Goal: Task Accomplishment & Management: Manage account settings

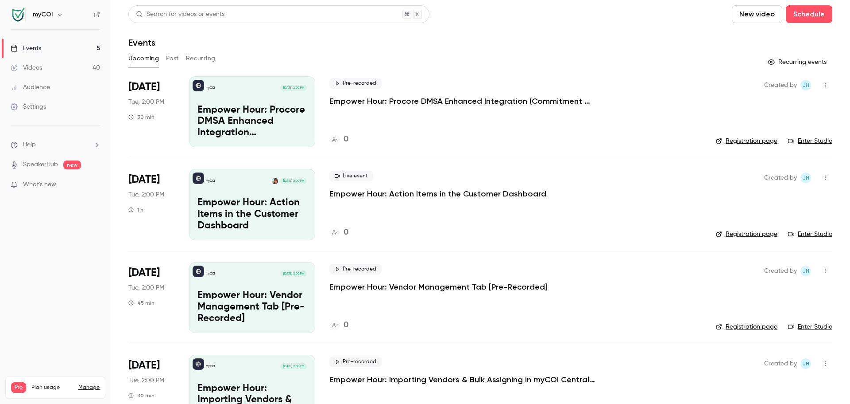
click at [35, 113] on link "Settings" at bounding box center [55, 106] width 111 height 19
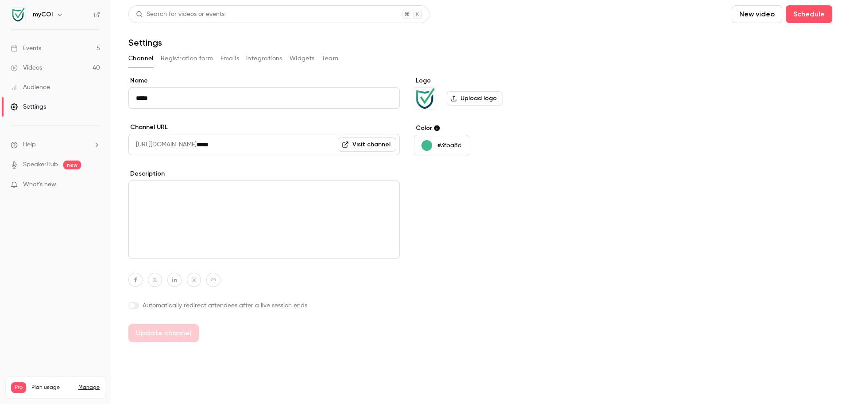
click at [337, 58] on button "Team" at bounding box center [330, 58] width 17 height 14
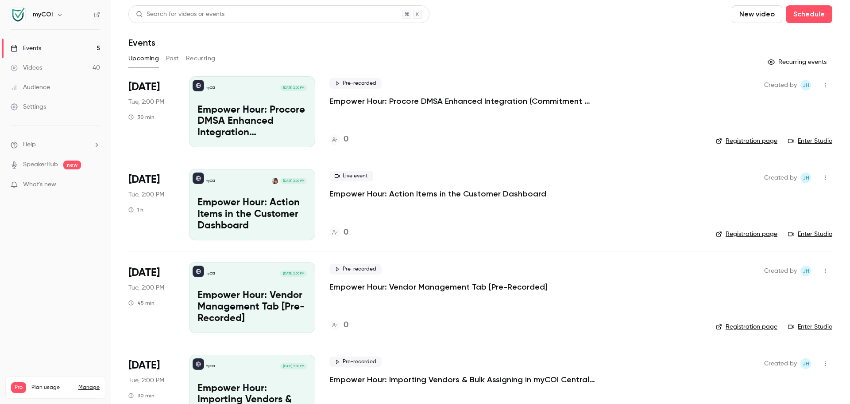
click at [571, 32] on header "Search for videos or events New video Schedule Events" at bounding box center [480, 26] width 704 height 43
click at [60, 14] on icon "button" at bounding box center [59, 14] width 7 height 7
click at [58, 128] on div "Log out" at bounding box center [99, 128] width 134 height 9
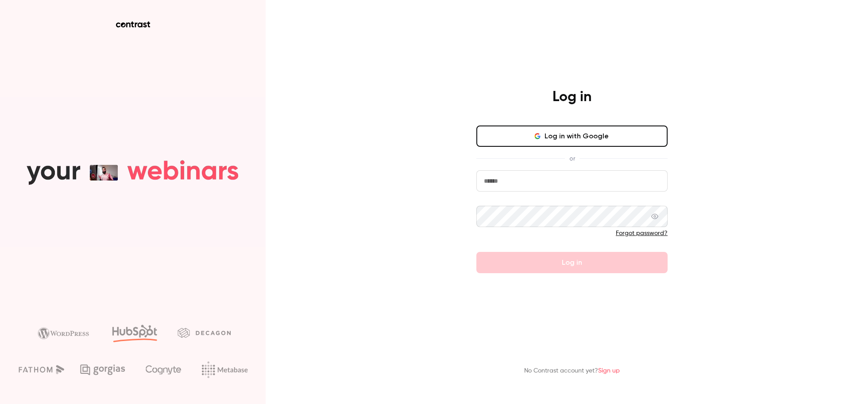
type input "**********"
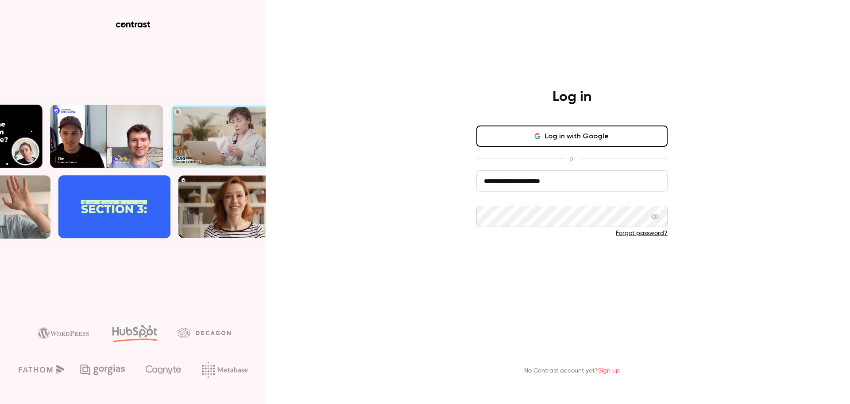
click at [586, 261] on button "Log in" at bounding box center [572, 262] width 191 height 21
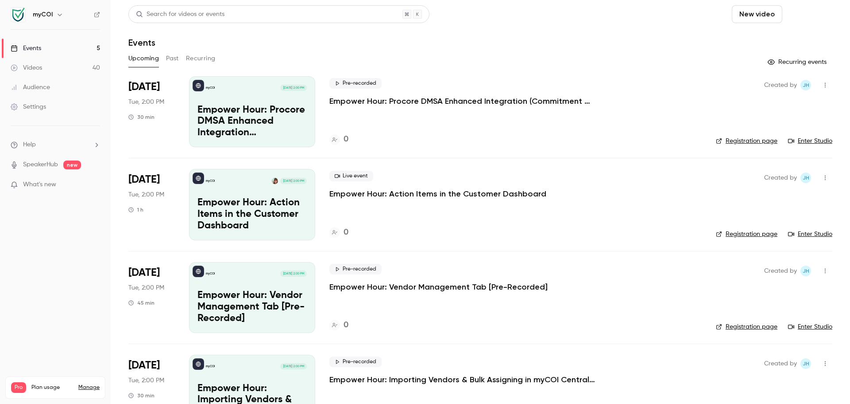
click at [810, 14] on button "Schedule" at bounding box center [809, 14] width 47 height 18
click at [784, 34] on li "One time event" at bounding box center [778, 38] width 96 height 23
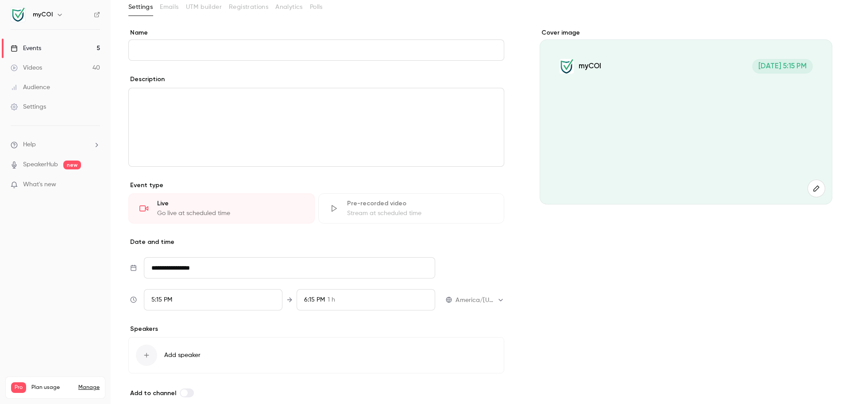
scroll to position [3, 0]
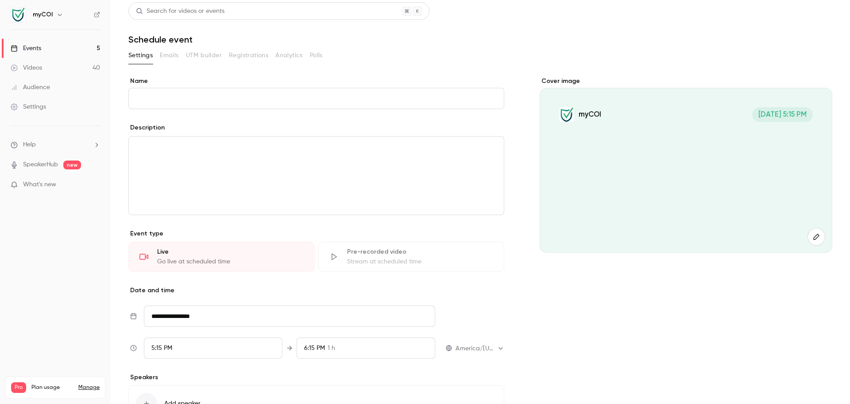
click at [37, 50] on div "Events" at bounding box center [26, 48] width 31 height 9
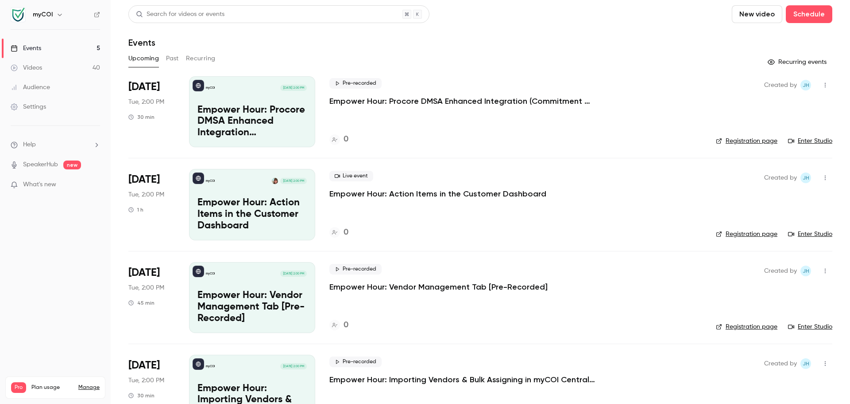
click at [457, 103] on p "Empower Hour: Procore DMSA Enhanced Integration (Commitment & Vendor Level) [Pr…" at bounding box center [463, 101] width 266 height 11
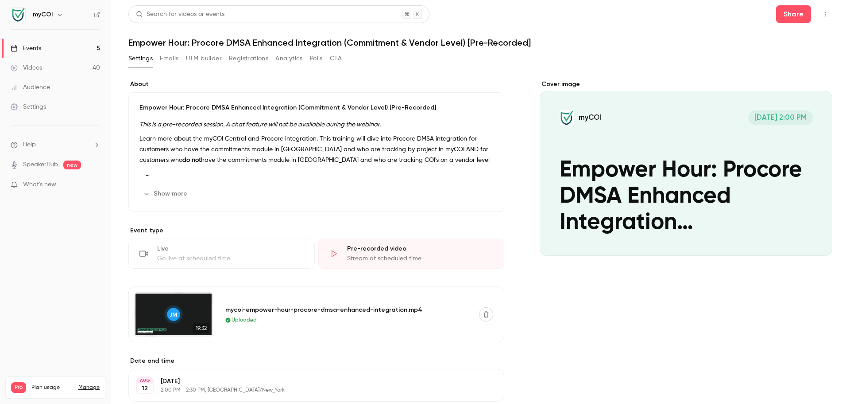
click at [37, 47] on div "Events" at bounding box center [26, 48] width 31 height 9
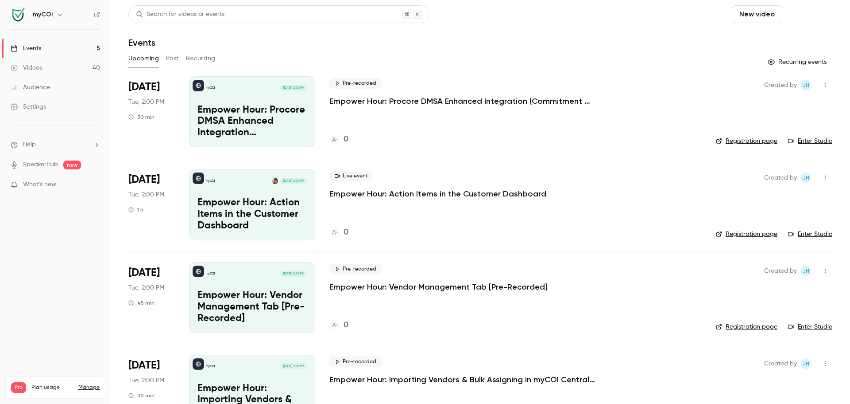
click at [808, 8] on button "Schedule" at bounding box center [809, 14] width 47 height 18
click at [789, 43] on li "One time event" at bounding box center [778, 38] width 96 height 23
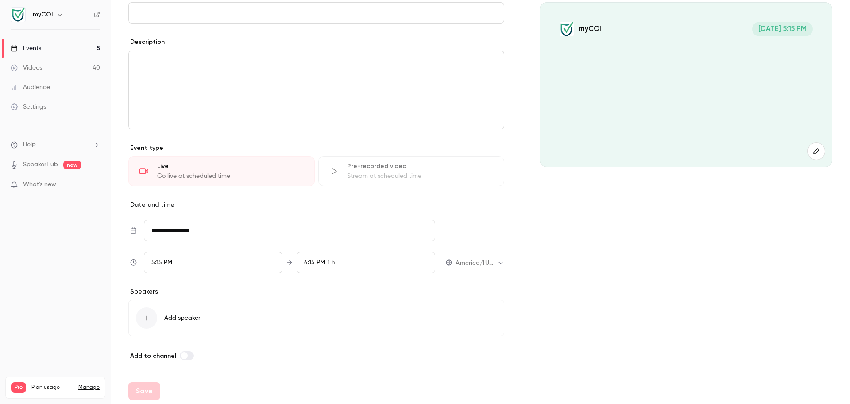
scroll to position [92, 0]
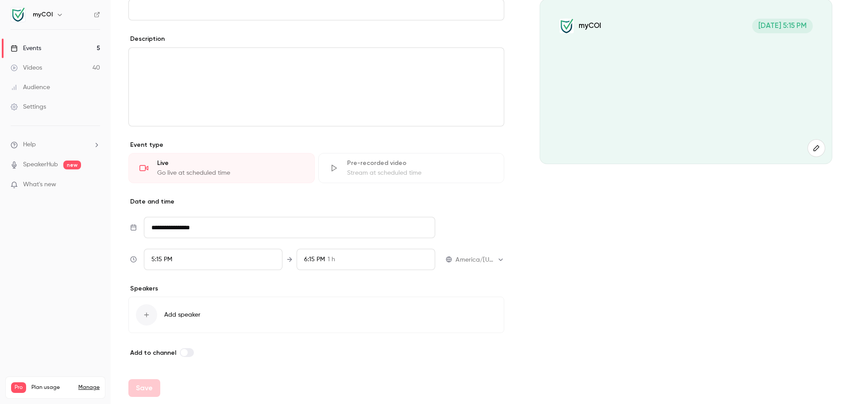
click at [149, 316] on icon at bounding box center [146, 314] width 7 height 7
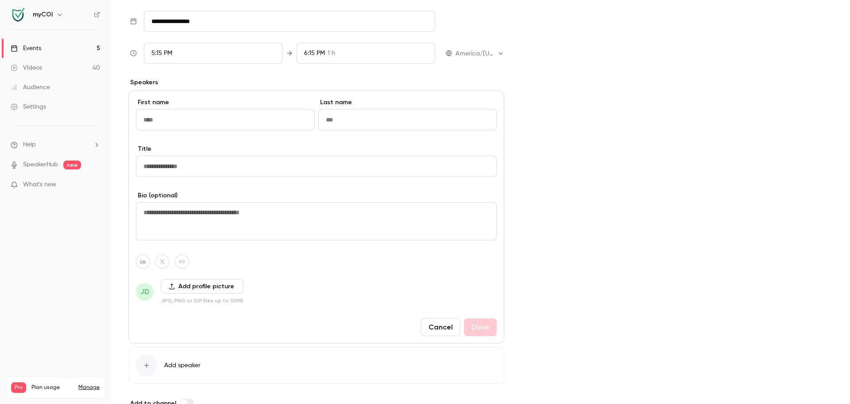
scroll to position [313, 0]
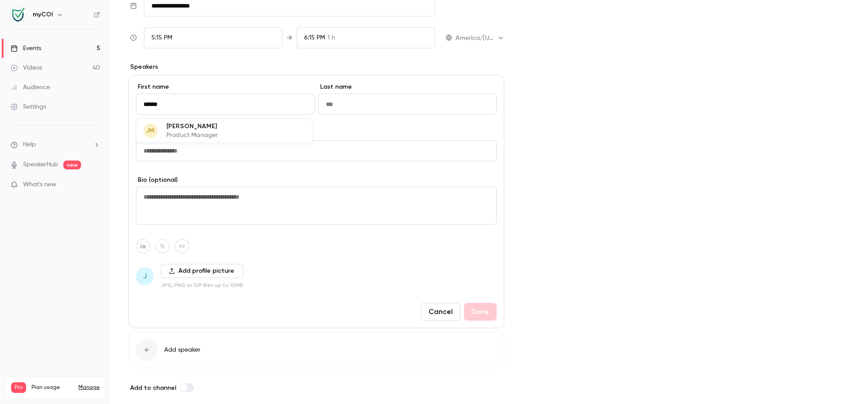
click at [527, 157] on div "**********" at bounding box center [480, 80] width 704 height 626
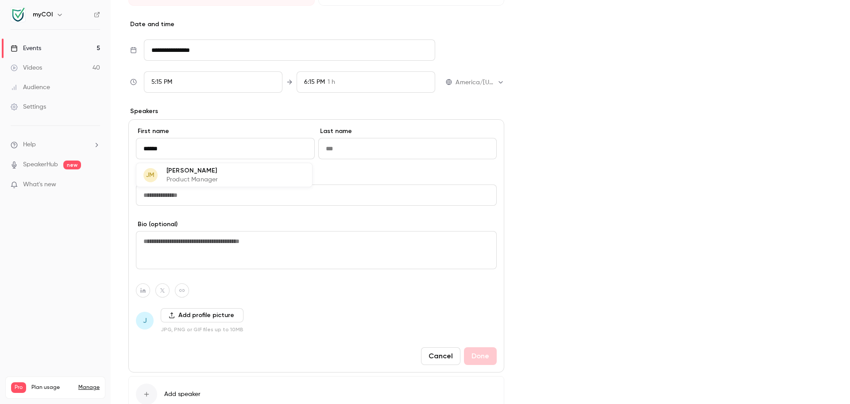
drag, startPoint x: 239, startPoint y: 144, endPoint x: 96, endPoint y: 145, distance: 142.6
click at [96, 145] on div "**********" at bounding box center [425, 202] width 850 height 404
type input "****"
type input "*"
click at [239, 151] on input at bounding box center [225, 148] width 179 height 21
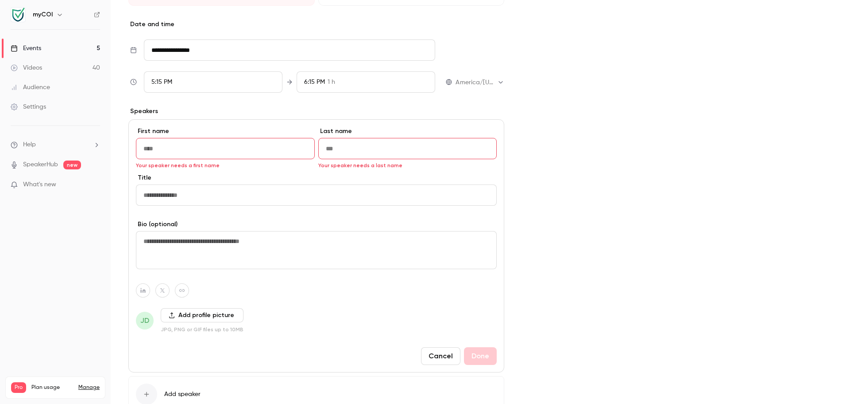
click at [38, 105] on div "Settings" at bounding box center [28, 106] width 35 height 9
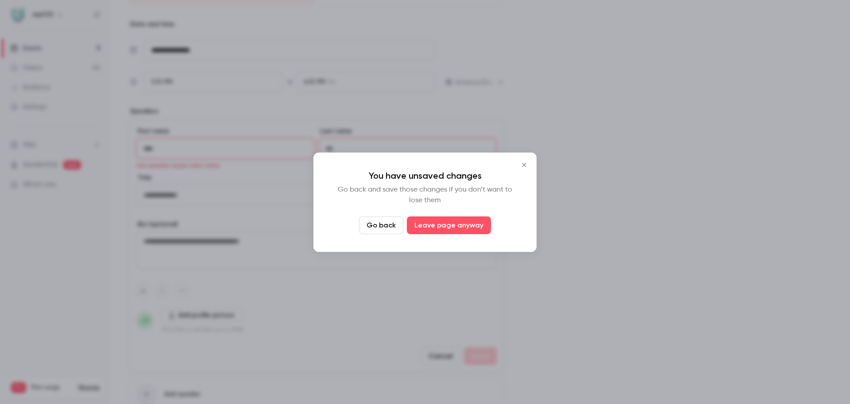
click at [525, 158] on button "Close" at bounding box center [525, 165] width 18 height 18
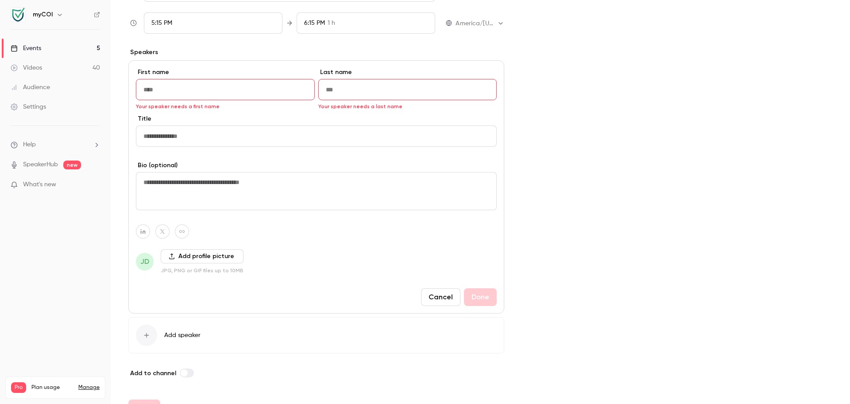
scroll to position [348, 0]
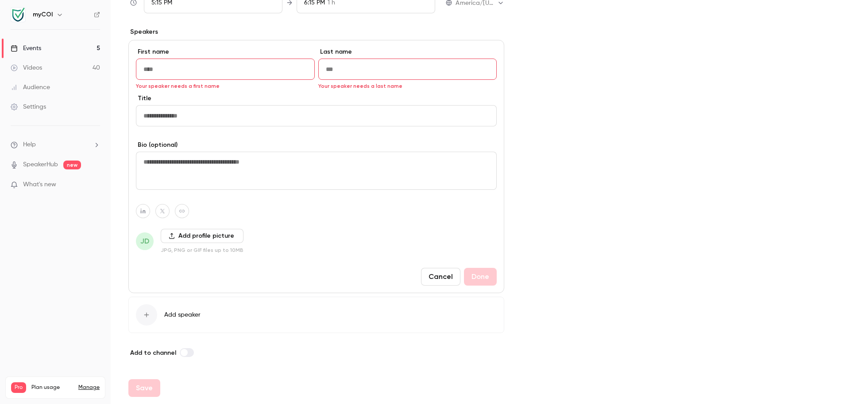
click at [426, 273] on button "Cancel" at bounding box center [440, 277] width 39 height 18
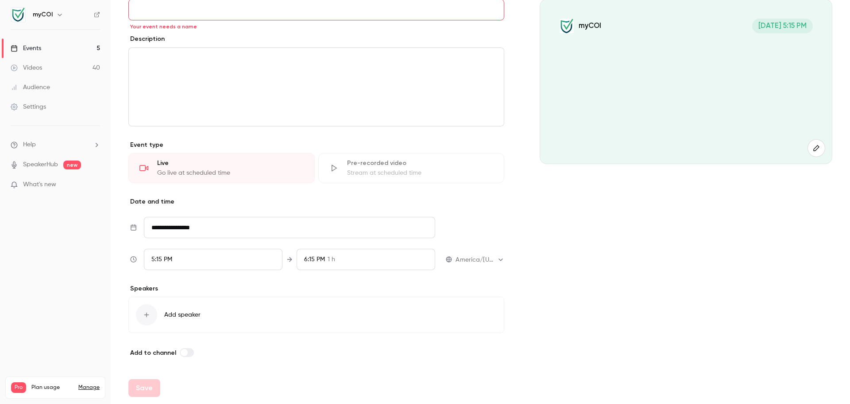
scroll to position [92, 0]
click at [38, 103] on div "Settings" at bounding box center [28, 106] width 35 height 9
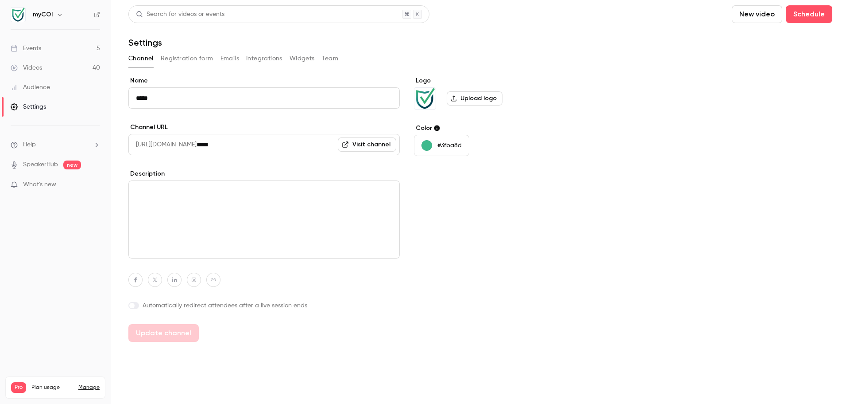
click at [335, 61] on button "Team" at bounding box center [330, 58] width 17 height 14
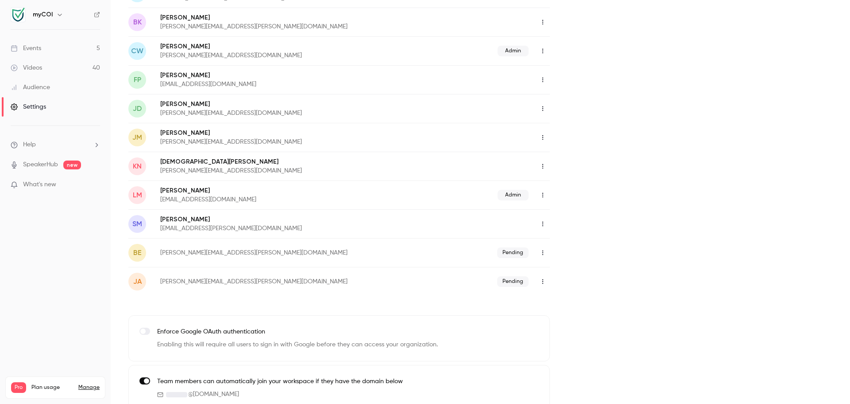
scroll to position [145, 0]
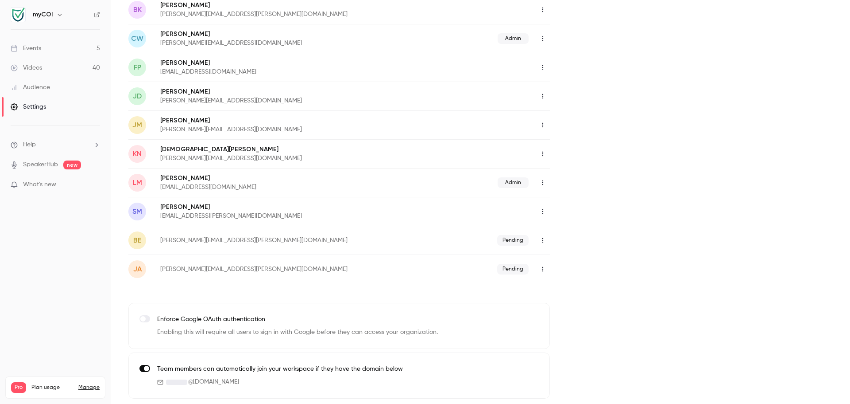
click at [541, 268] on icon "button" at bounding box center [543, 269] width 7 height 6
click at [668, 206] on div at bounding box center [425, 202] width 850 height 404
click at [543, 269] on icon "button" at bounding box center [543, 269] width 7 height 6
click at [578, 289] on div "Resend invitation" at bounding box center [591, 291] width 67 height 9
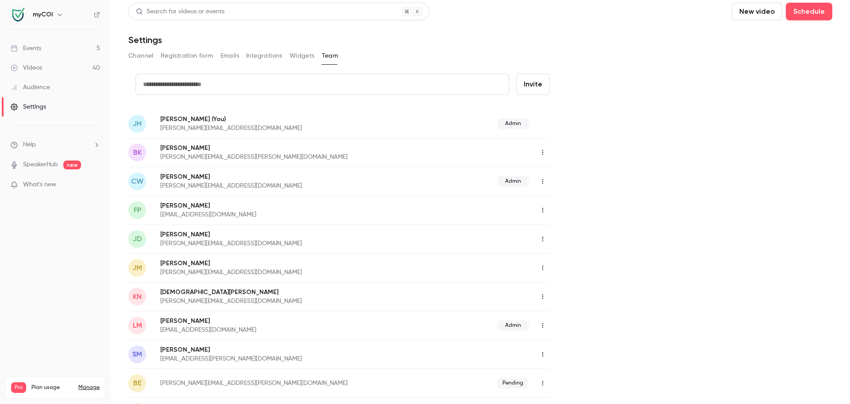
scroll to position [0, 0]
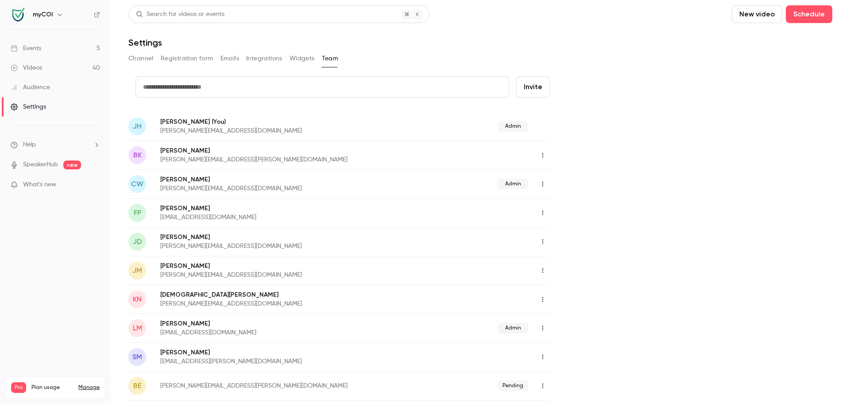
click at [33, 44] on div "Events" at bounding box center [26, 48] width 31 height 9
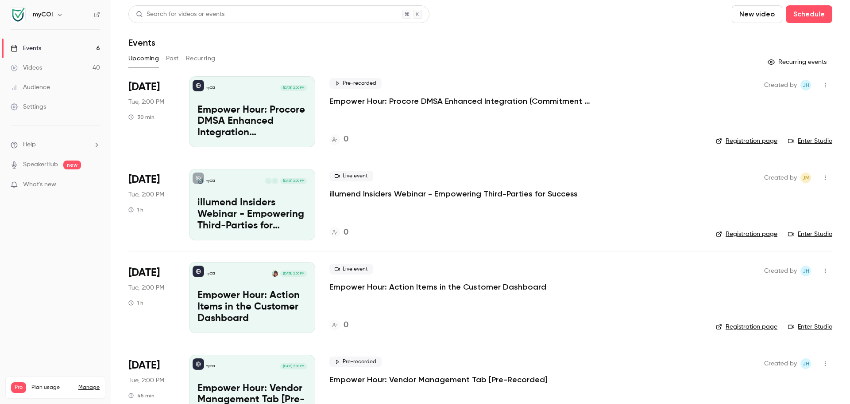
click at [495, 192] on p "illumend Insiders Webinar - Empowering Third-Parties for Success" at bounding box center [454, 193] width 248 height 11
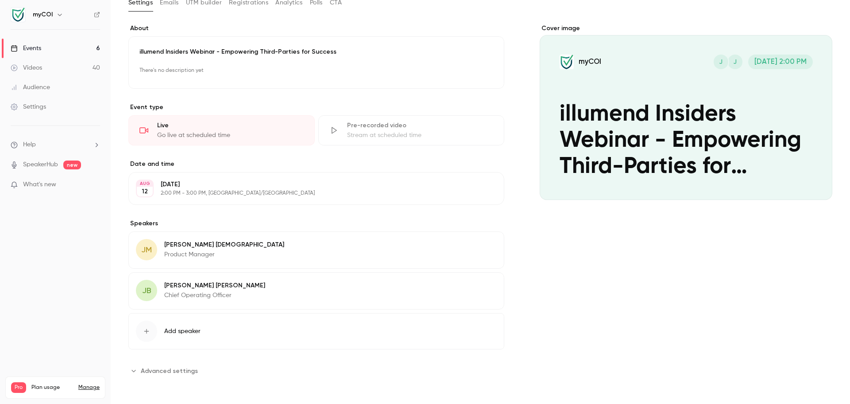
scroll to position [56, 0]
click at [153, 373] on span "Advanced settings" at bounding box center [169, 369] width 57 height 9
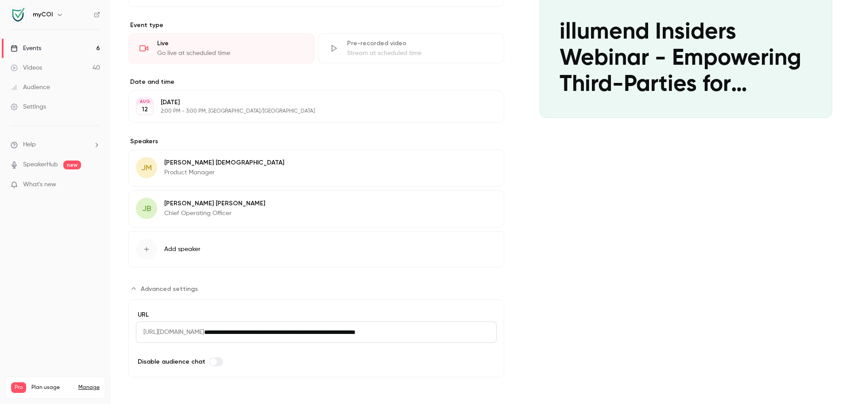
click at [134, 287] on icon "Advanced settings" at bounding box center [134, 288] width 4 height 2
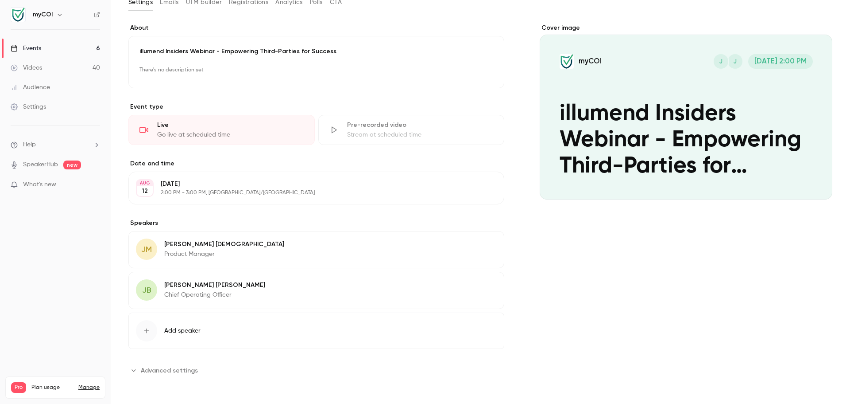
click at [134, 372] on icon "Advanced settings" at bounding box center [133, 369] width 7 height 7
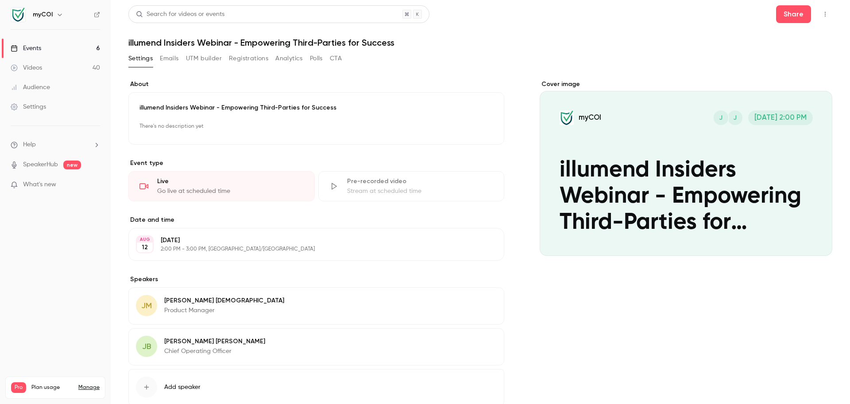
scroll to position [138, 0]
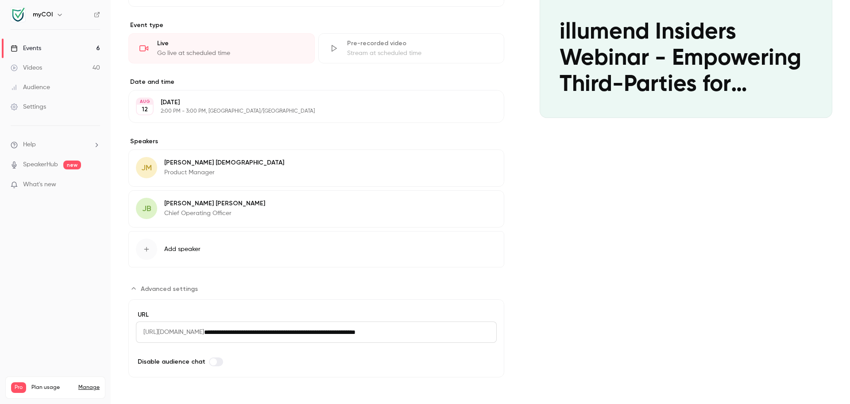
drag, startPoint x: 471, startPoint y: 332, endPoint x: 144, endPoint y: 332, distance: 326.9
click at [144, 332] on div "**********" at bounding box center [316, 331] width 361 height 21
click at [145, 332] on span "[URL][DOMAIN_NAME]" at bounding box center [170, 331] width 68 height 21
drag, startPoint x: 142, startPoint y: 332, endPoint x: 380, endPoint y: 332, distance: 238.7
click at [380, 332] on div "**********" at bounding box center [316, 331] width 361 height 21
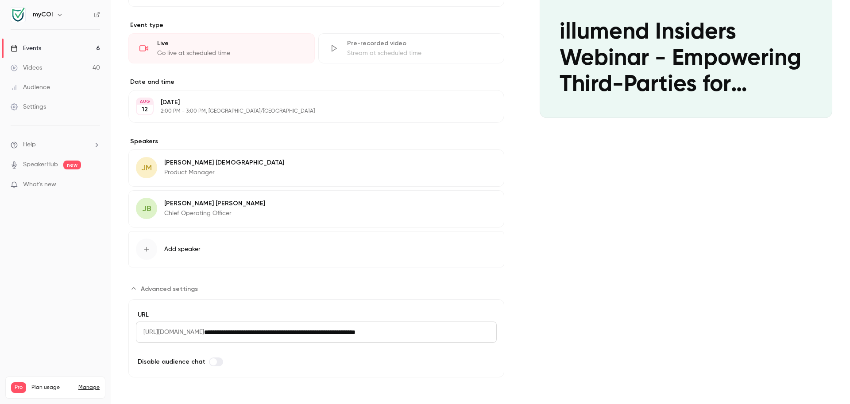
click at [279, 348] on div "**********" at bounding box center [316, 333] width 361 height 47
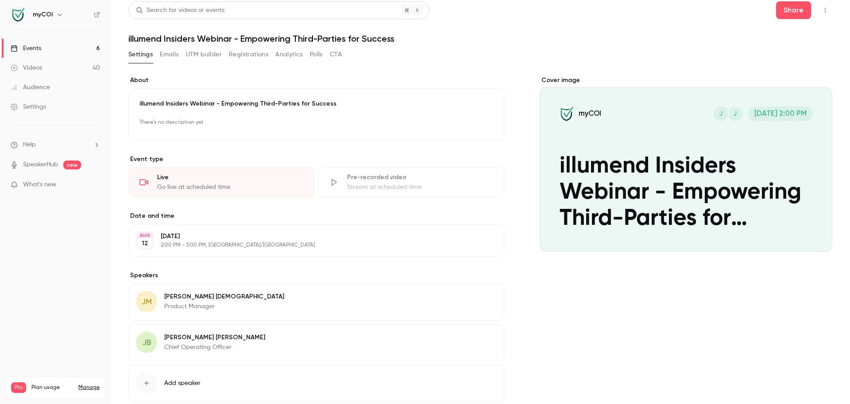
scroll to position [0, 0]
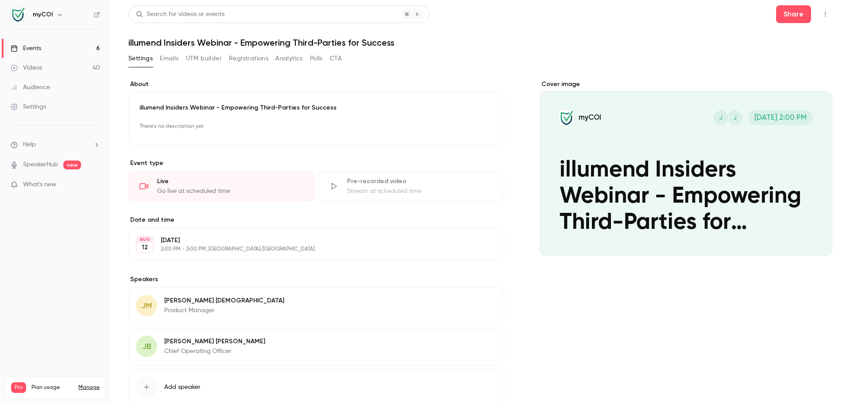
click at [168, 58] on button "Emails" at bounding box center [169, 58] width 19 height 14
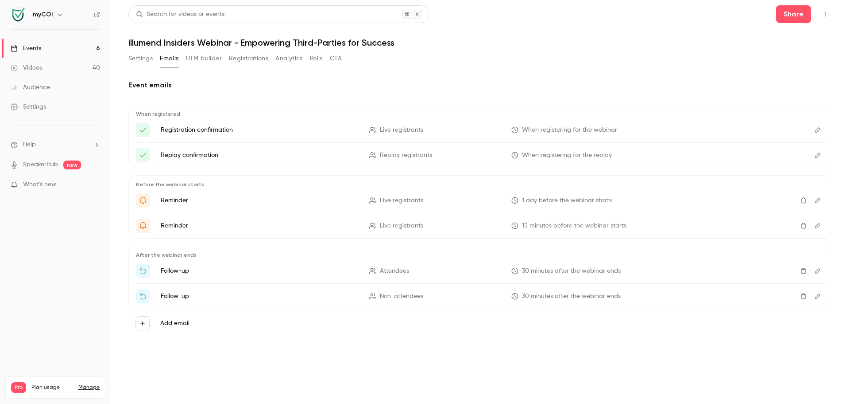
click at [41, 48] on div "Events" at bounding box center [26, 48] width 31 height 9
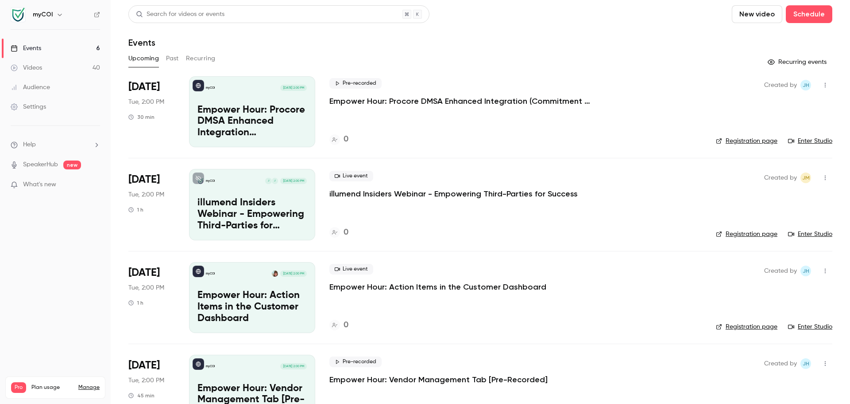
click at [822, 176] on icon "button" at bounding box center [825, 178] width 7 height 6
click at [638, 171] on div at bounding box center [425, 202] width 850 height 404
click at [822, 177] on icon "button" at bounding box center [825, 178] width 7 height 6
click at [766, 200] on div "Share" at bounding box center [784, 200] width 67 height 9
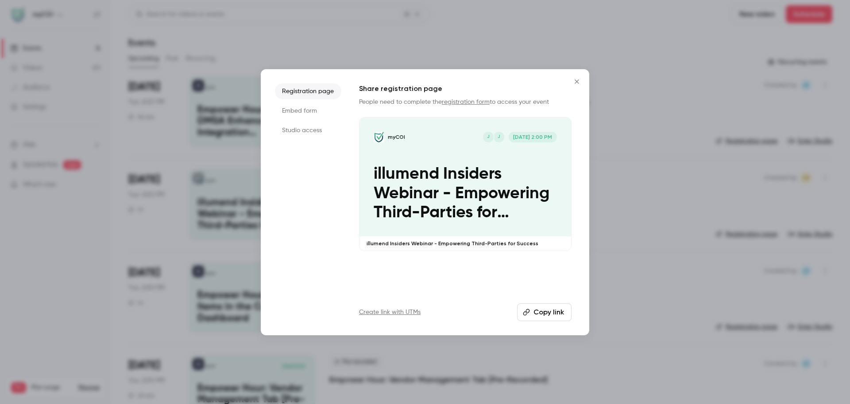
click at [305, 112] on li "Embed form" at bounding box center [308, 111] width 66 height 16
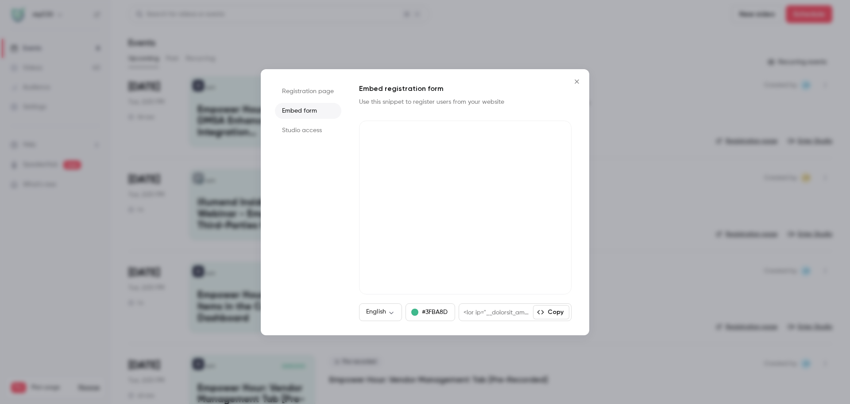
click at [306, 128] on li "Studio access" at bounding box center [308, 130] width 66 height 16
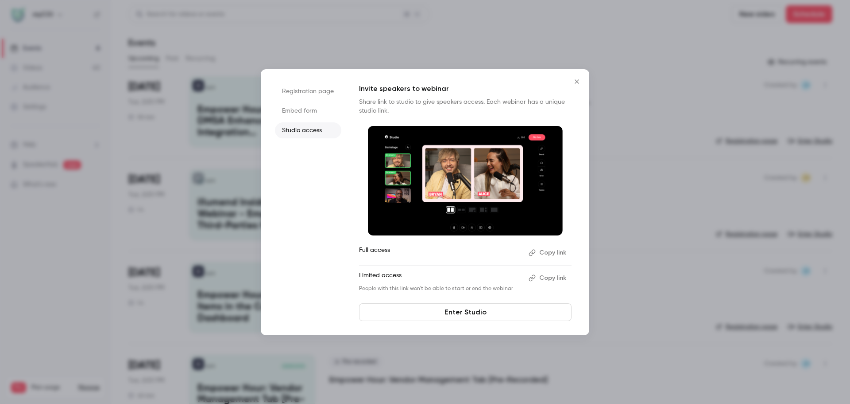
click at [302, 90] on li "Registration page" at bounding box center [308, 91] width 66 height 16
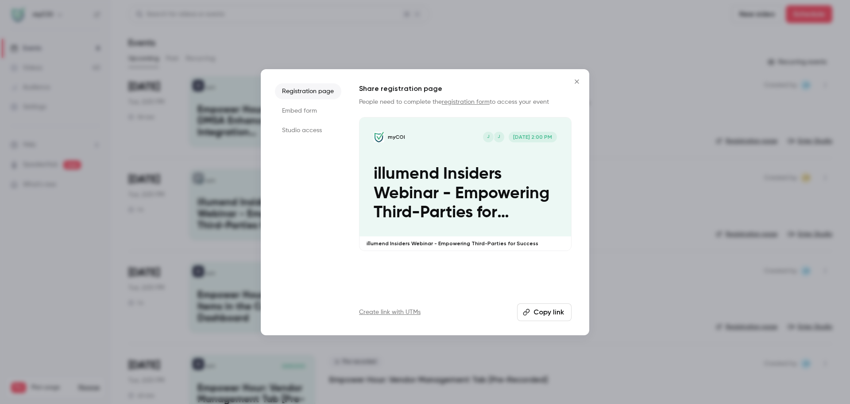
click at [295, 111] on li "Embed form" at bounding box center [308, 111] width 66 height 16
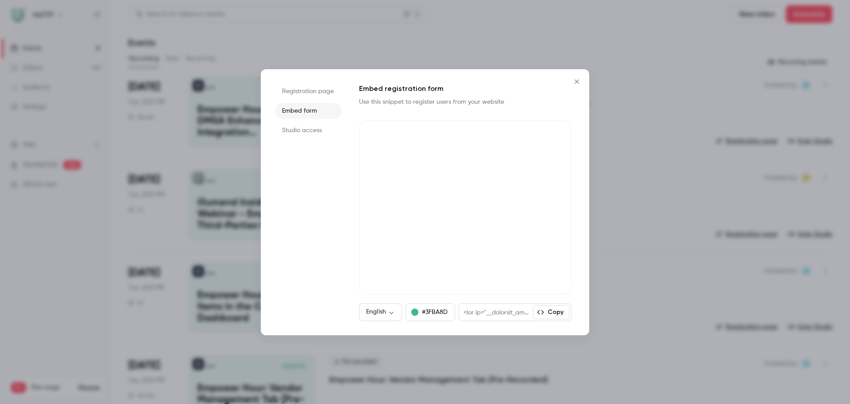
click at [300, 133] on li "Studio access" at bounding box center [308, 130] width 66 height 16
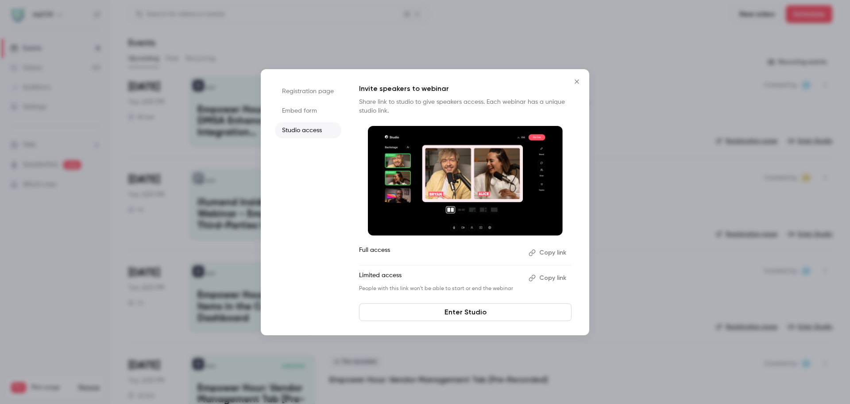
click at [306, 91] on li "Registration page" at bounding box center [308, 91] width 66 height 16
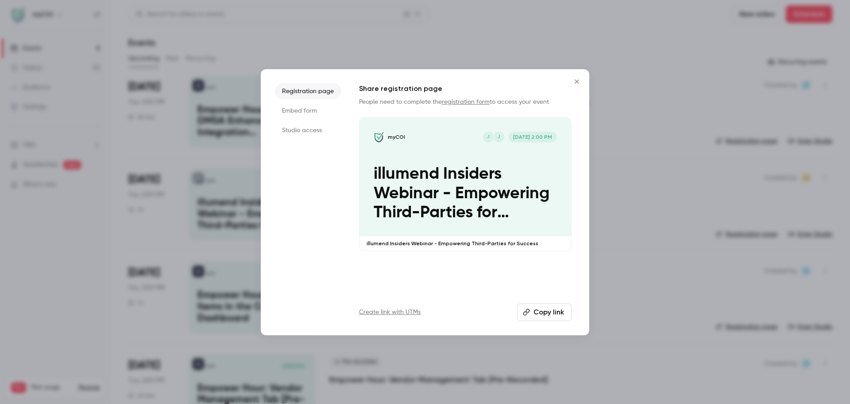
click at [576, 82] on icon "Close" at bounding box center [577, 81] width 4 height 4
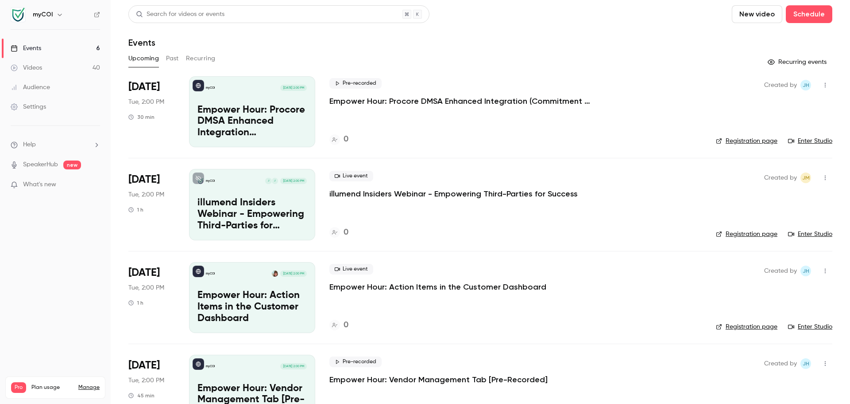
click at [746, 234] on link "Registration page" at bounding box center [747, 233] width 62 height 9
click at [822, 179] on icon "button" at bounding box center [825, 178] width 7 height 6
click at [782, 202] on div "Share" at bounding box center [784, 200] width 67 height 9
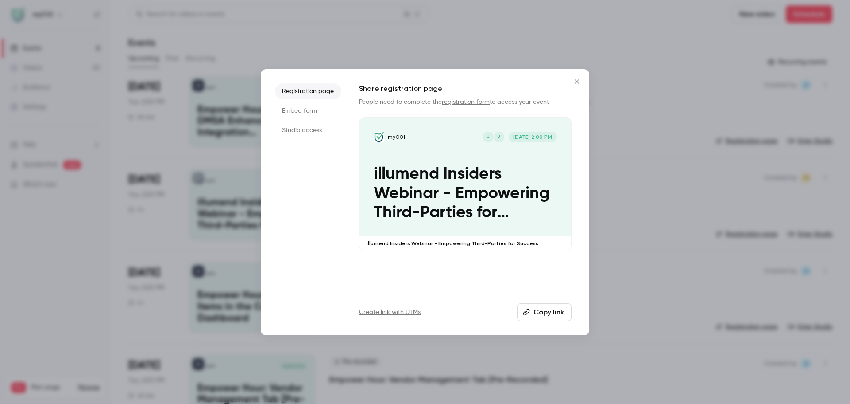
click at [462, 209] on p "illumend Insiders Webinar - Empowering Third-Parties for Success" at bounding box center [465, 193] width 183 height 58
click at [581, 80] on icon "Close" at bounding box center [577, 81] width 11 height 7
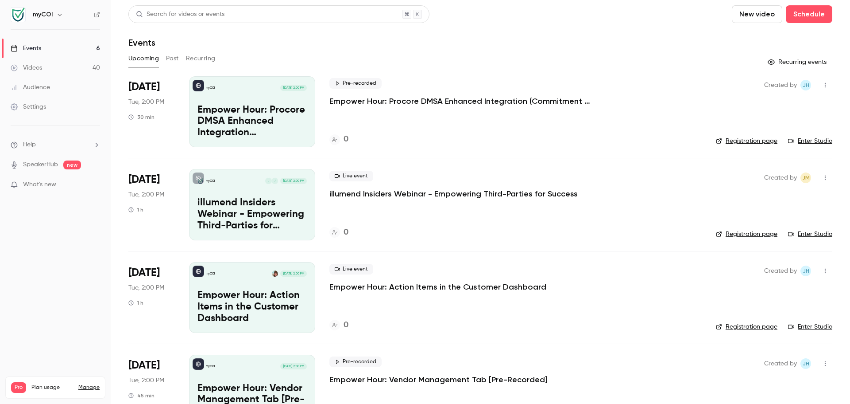
click at [477, 191] on p "illumend Insiders Webinar - Empowering Third-Parties for Success" at bounding box center [454, 193] width 248 height 11
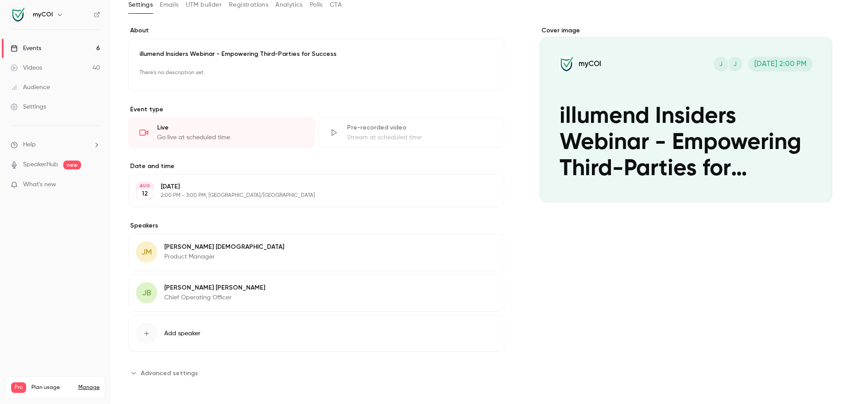
scroll to position [56, 0]
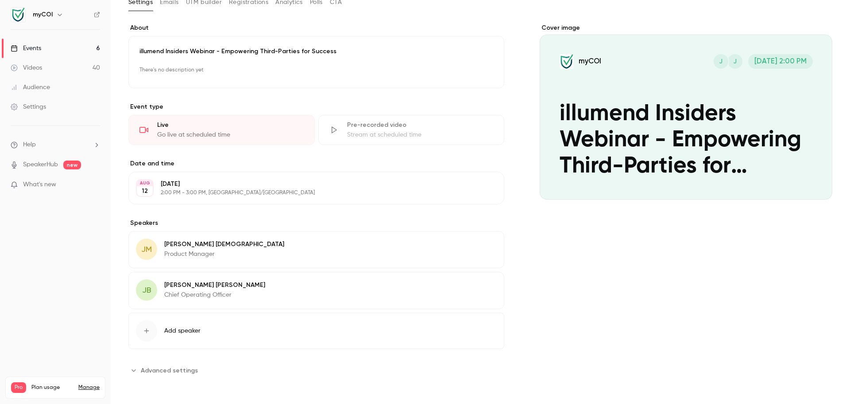
click at [135, 369] on icon "Advanced settings" at bounding box center [133, 369] width 7 height 7
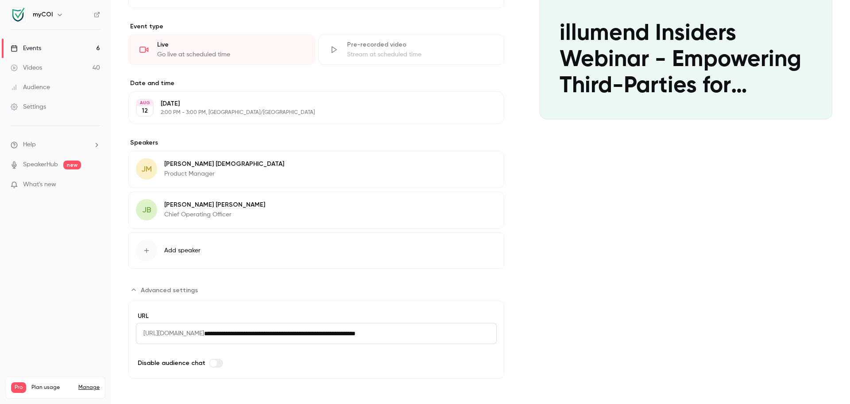
scroll to position [138, 0]
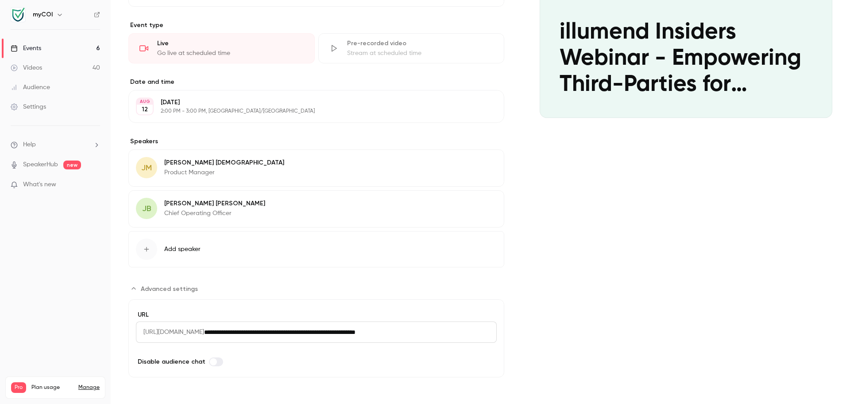
click at [142, 331] on span "[URL][DOMAIN_NAME]" at bounding box center [170, 331] width 68 height 21
drag, startPoint x: 143, startPoint y: 331, endPoint x: 306, endPoint y: 330, distance: 163.0
click at [306, 330] on div "**********" at bounding box center [316, 331] width 361 height 21
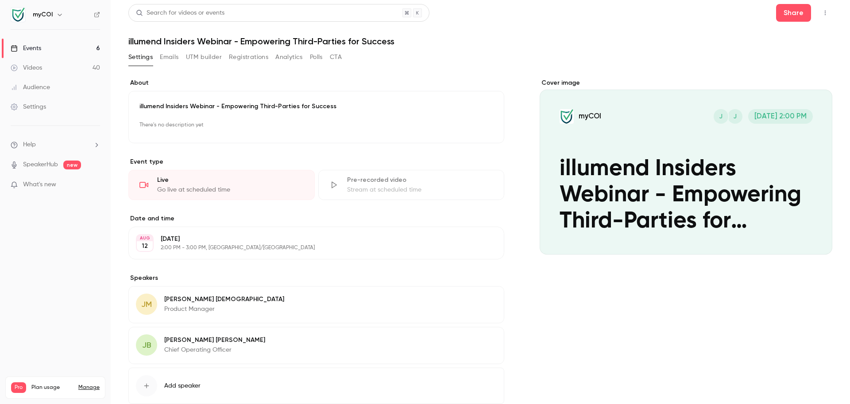
scroll to position [0, 0]
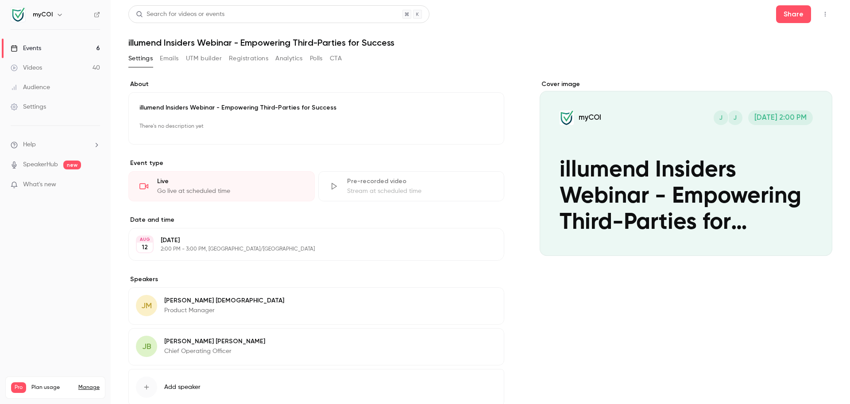
click at [38, 43] on link "Events 6" at bounding box center [55, 48] width 111 height 19
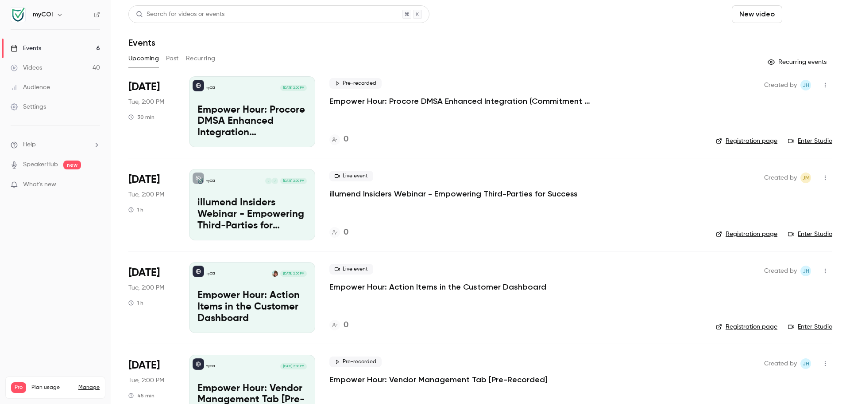
click at [810, 15] on button "Schedule" at bounding box center [809, 14] width 47 height 18
click at [795, 38] on div "One time event" at bounding box center [784, 38] width 67 height 9
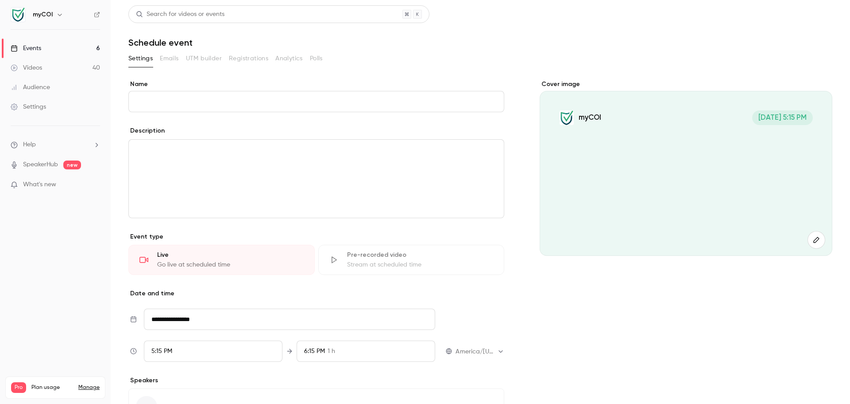
click at [372, 100] on input "Name" at bounding box center [316, 101] width 376 height 21
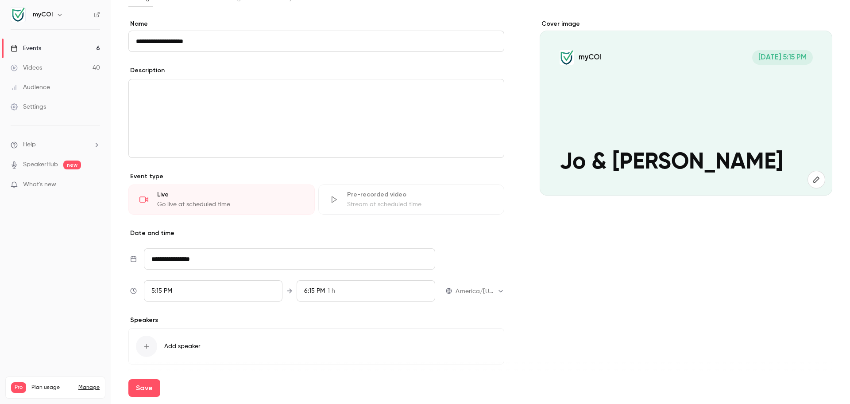
scroll to position [92, 0]
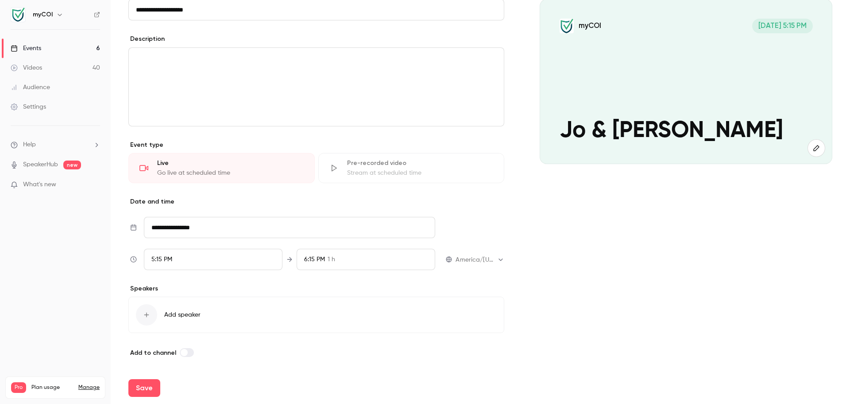
type input "**********"
click at [149, 387] on button "Save" at bounding box center [144, 388] width 32 height 18
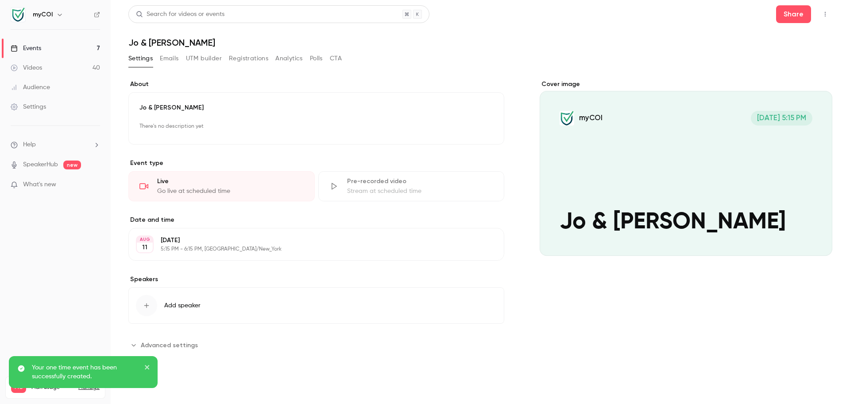
click at [175, 60] on button "Emails" at bounding box center [169, 58] width 19 height 14
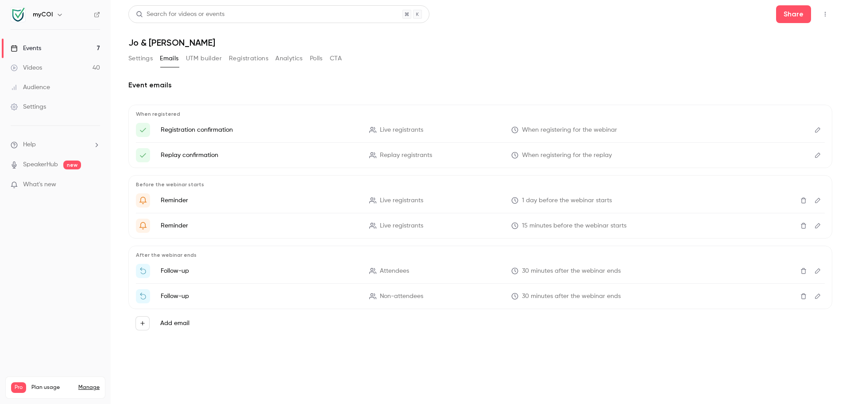
click at [206, 58] on button "UTM builder" at bounding box center [204, 58] width 36 height 14
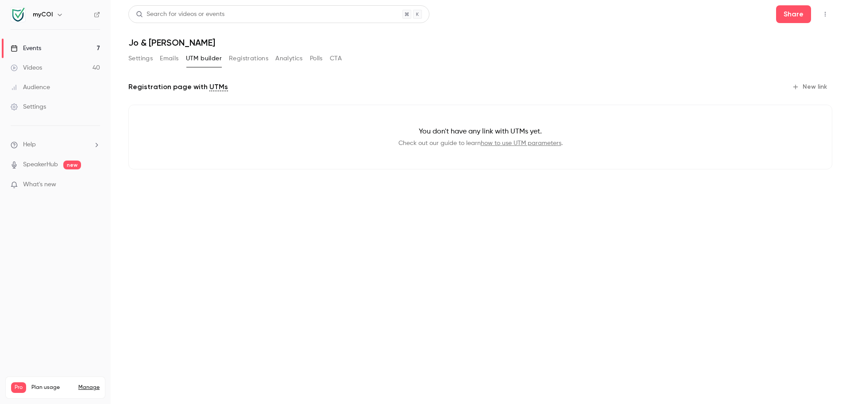
click at [252, 58] on button "Registrations" at bounding box center [248, 58] width 39 height 14
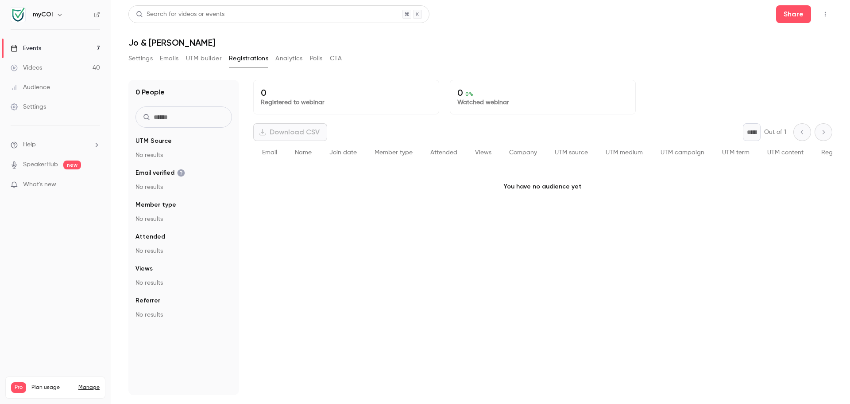
click at [288, 58] on button "Analytics" at bounding box center [289, 58] width 27 height 14
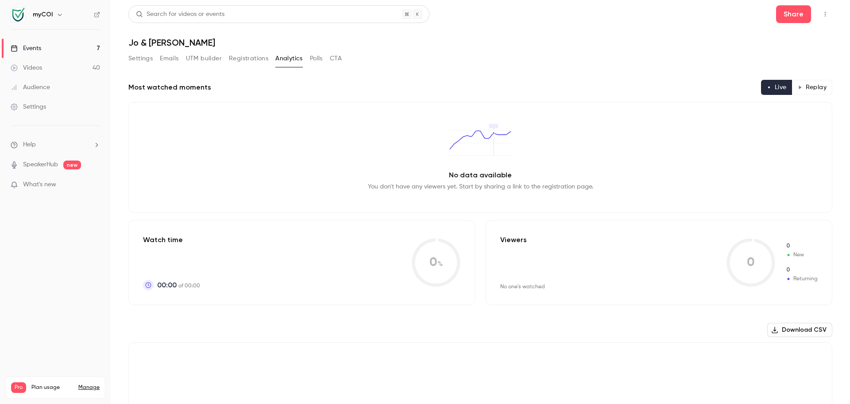
click at [323, 58] on button "Polls" at bounding box center [316, 58] width 13 height 14
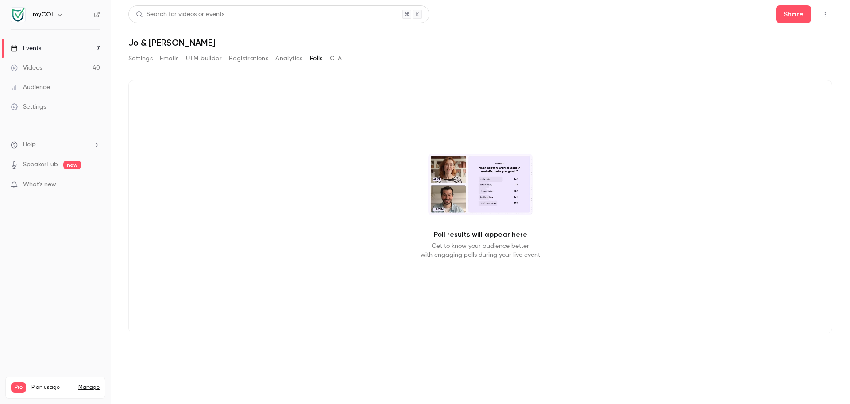
click at [339, 59] on button "CTA" at bounding box center [336, 58] width 12 height 14
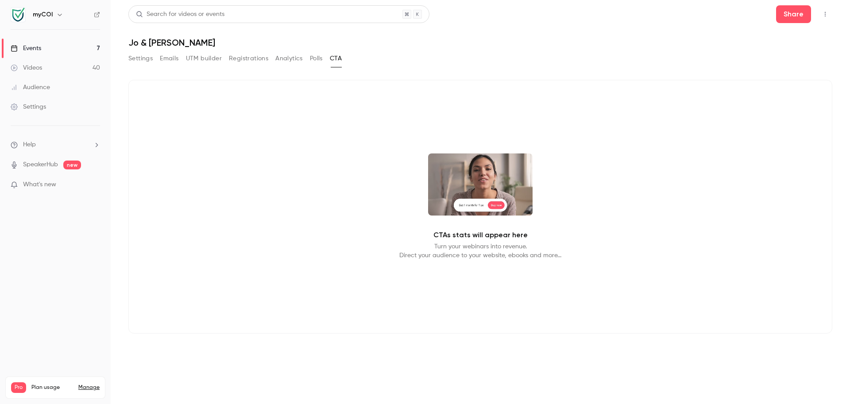
click at [134, 58] on button "Settings" at bounding box center [140, 58] width 24 height 14
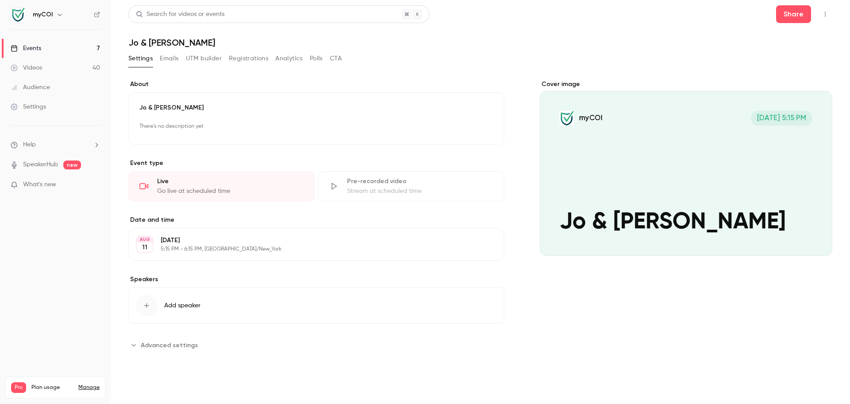
click at [155, 340] on span "Advanced settings" at bounding box center [169, 344] width 57 height 9
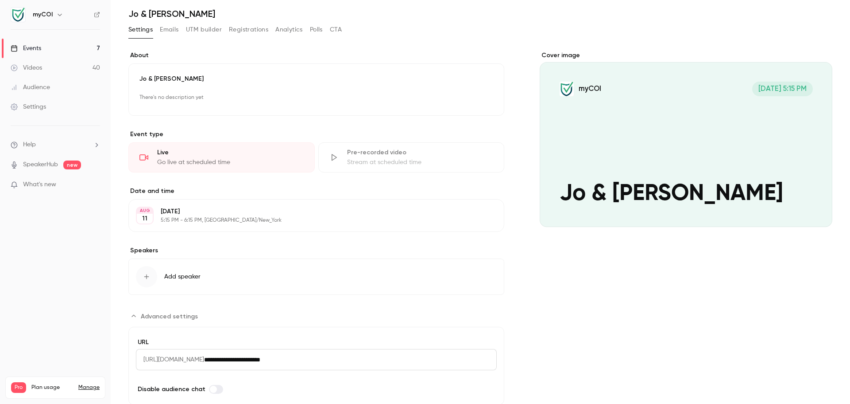
scroll to position [56, 0]
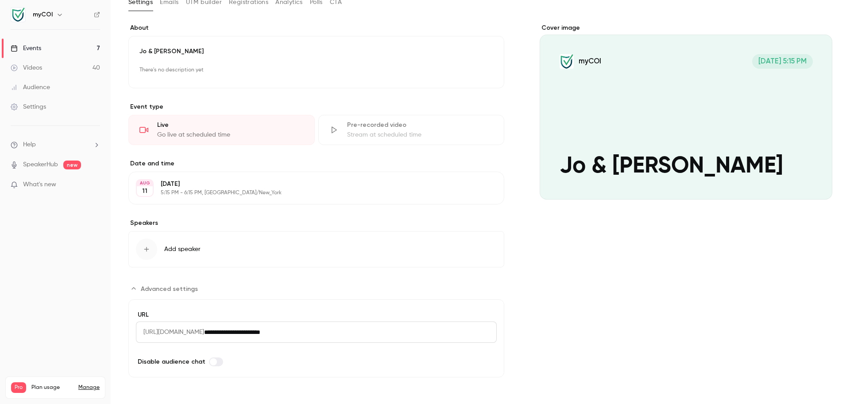
drag, startPoint x: 330, startPoint y: 331, endPoint x: 150, endPoint y: 333, distance: 179.8
click at [150, 333] on div "**********" at bounding box center [316, 331] width 361 height 21
click at [281, 334] on input "**********" at bounding box center [350, 331] width 293 height 21
click at [321, 332] on input "**********" at bounding box center [350, 331] width 293 height 21
drag, startPoint x: 327, startPoint y: 332, endPoint x: 151, endPoint y: 335, distance: 176.3
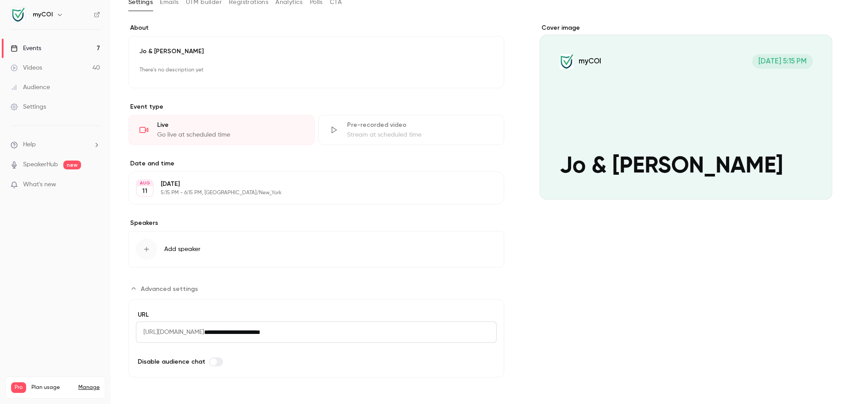
click at [151, 335] on div "**********" at bounding box center [316, 331] width 361 height 21
click at [148, 334] on span "[URL][DOMAIN_NAME]" at bounding box center [170, 331] width 68 height 21
drag, startPoint x: 142, startPoint y: 332, endPoint x: 298, endPoint y: 330, distance: 156.4
click at [298, 330] on div "**********" at bounding box center [316, 331] width 361 height 21
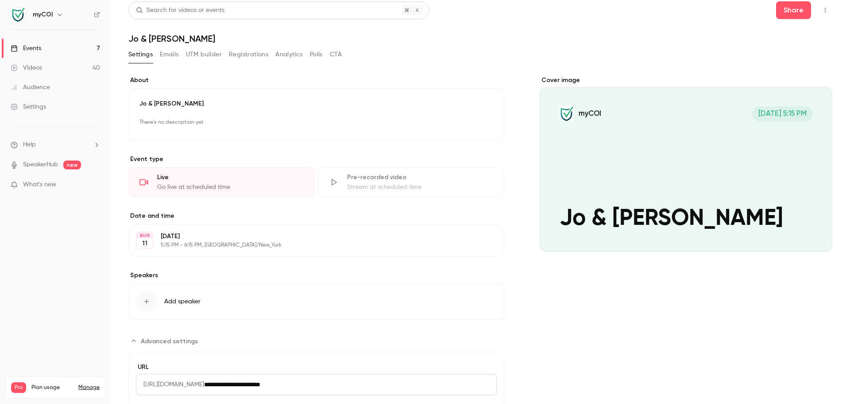
scroll to position [0, 0]
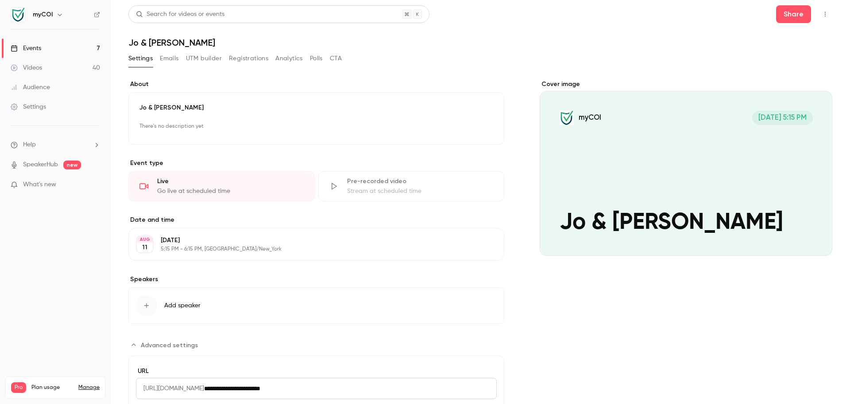
click at [822, 12] on icon "button" at bounding box center [825, 14] width 7 height 6
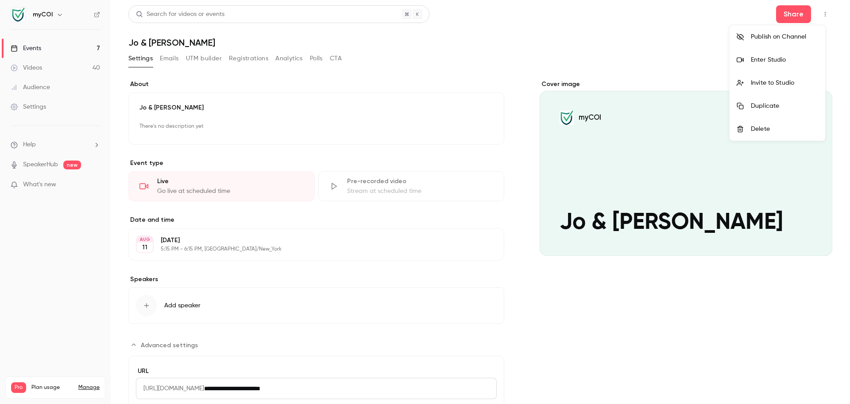
click at [408, 54] on div at bounding box center [425, 202] width 850 height 404
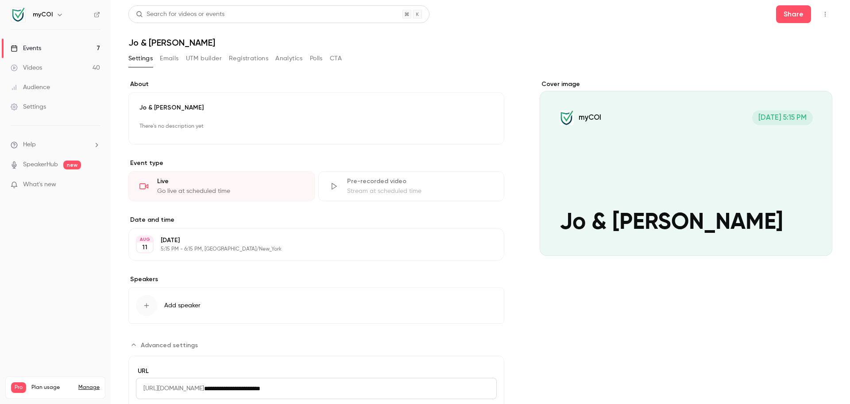
click at [31, 49] on div "Events" at bounding box center [26, 48] width 31 height 9
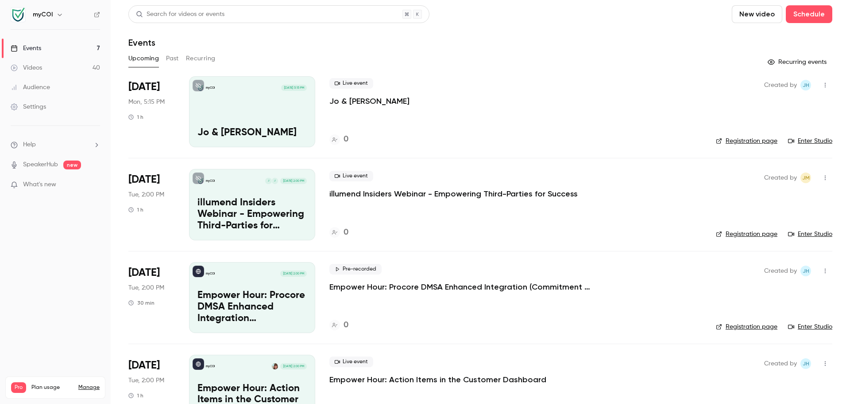
click at [822, 175] on icon "button" at bounding box center [825, 178] width 7 height 6
click at [762, 196] on div "Share" at bounding box center [784, 200] width 67 height 9
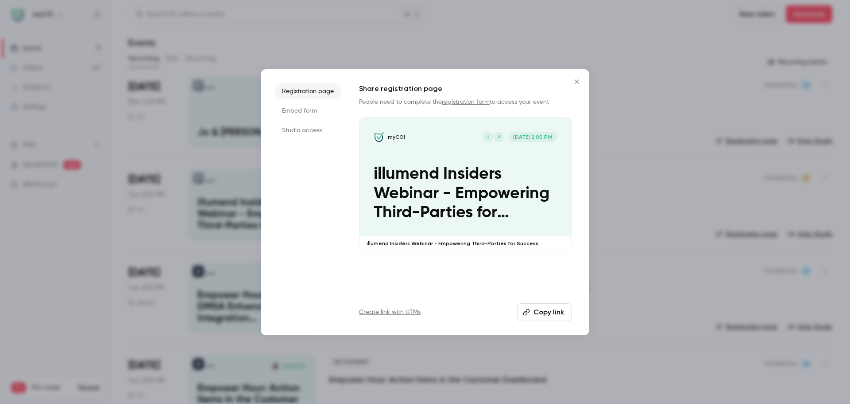
drag, startPoint x: 365, startPoint y: 103, endPoint x: 554, endPoint y: 102, distance: 189.6
click at [554, 102] on p "People need to complete the registration form to access your event" at bounding box center [465, 101] width 213 height 9
click at [497, 88] on h1 "Share registration page" at bounding box center [465, 88] width 213 height 11
click at [393, 311] on link "Create link with UTMs" at bounding box center [390, 311] width 62 height 9
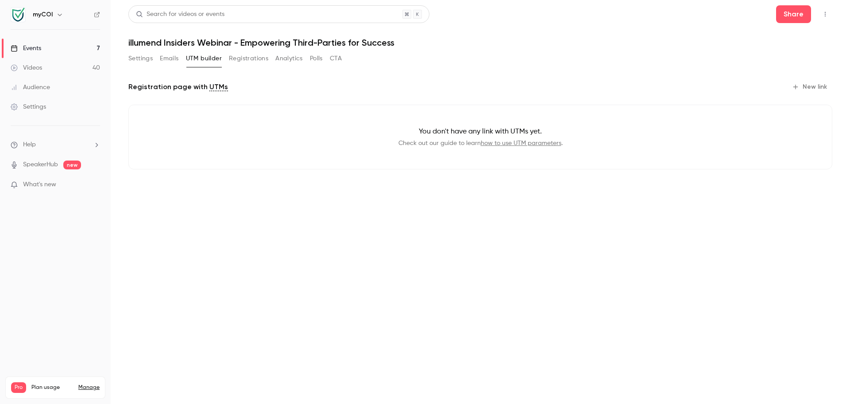
click at [139, 55] on button "Settings" at bounding box center [140, 58] width 24 height 14
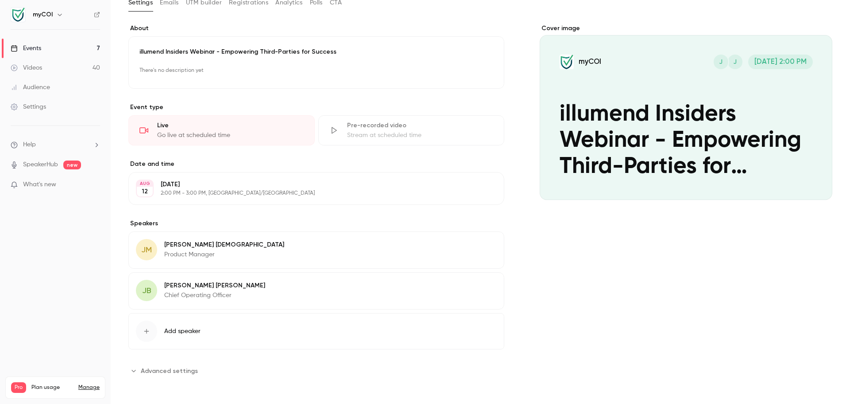
scroll to position [56, 0]
click at [34, 48] on div "Events" at bounding box center [26, 48] width 31 height 9
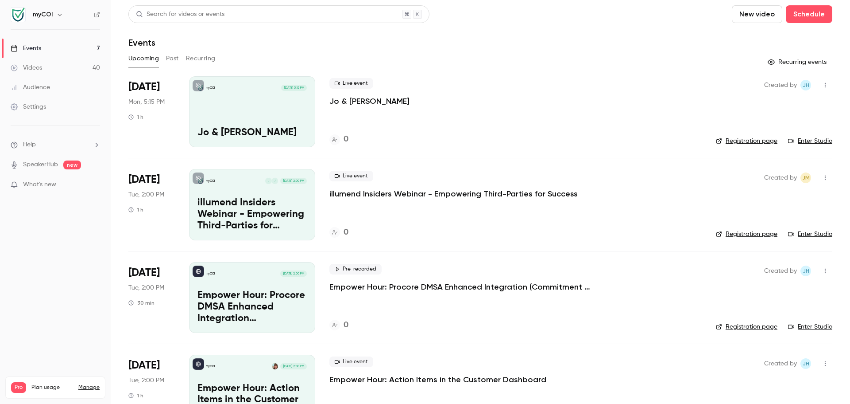
click at [807, 140] on link "Enter Studio" at bounding box center [810, 140] width 44 height 9
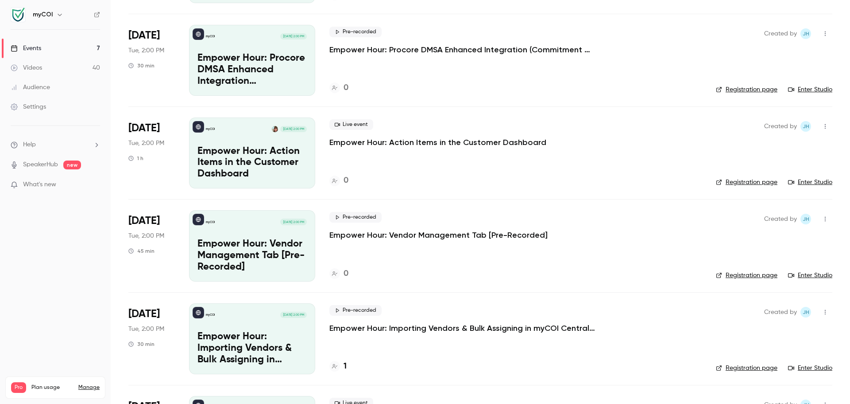
scroll to position [50, 0]
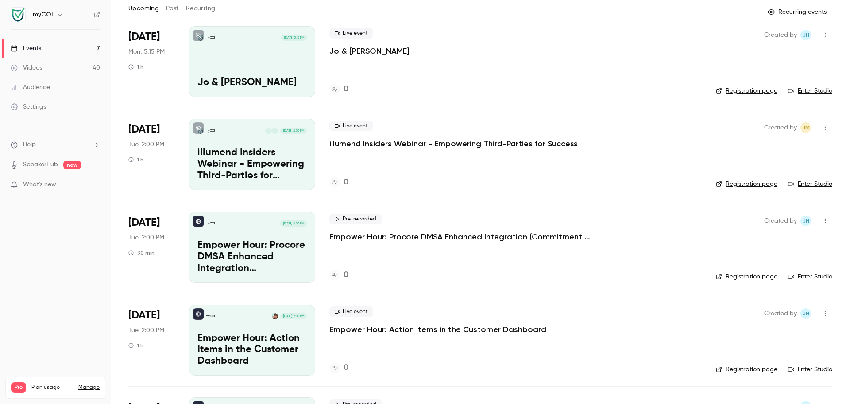
click at [61, 14] on icon "button" at bounding box center [59, 14] width 7 height 7
click at [291, 7] on div at bounding box center [425, 202] width 850 height 404
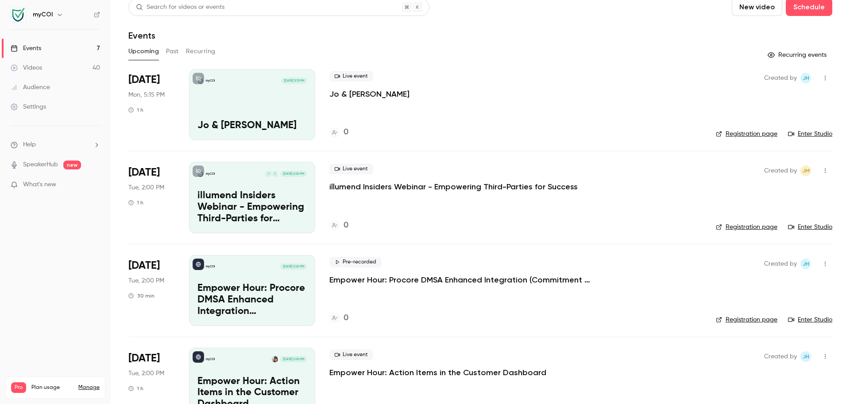
scroll to position [0, 0]
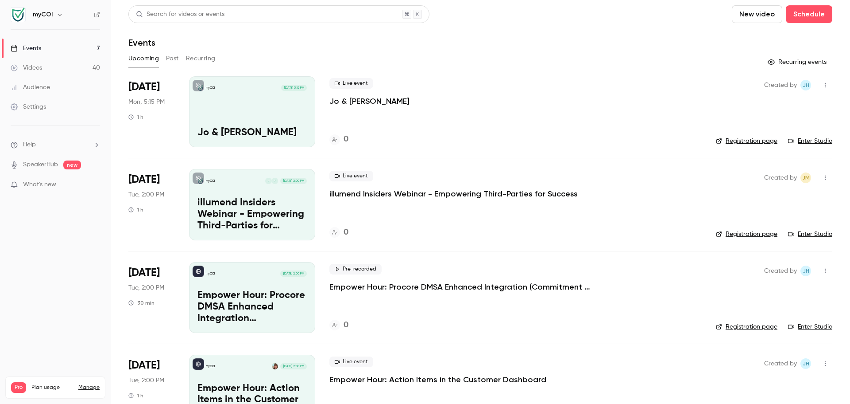
click at [822, 86] on icon "button" at bounding box center [825, 85] width 7 height 6
click at [766, 177] on div "Delete" at bounding box center [784, 176] width 67 height 9
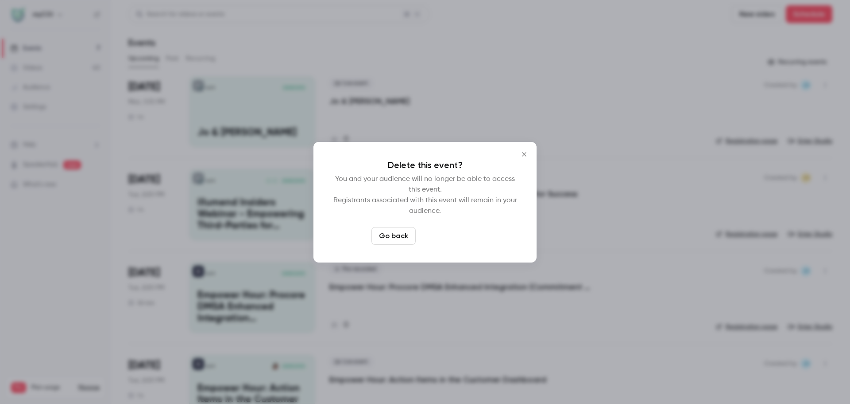
click at [459, 239] on button "Delete event" at bounding box center [448, 236] width 59 height 18
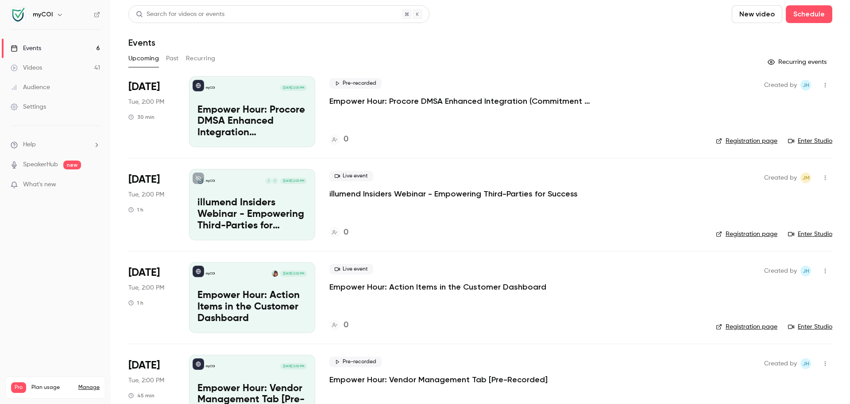
click at [822, 176] on icon "button" at bounding box center [825, 178] width 7 height 6
click at [767, 265] on div "Delete" at bounding box center [784, 269] width 67 height 9
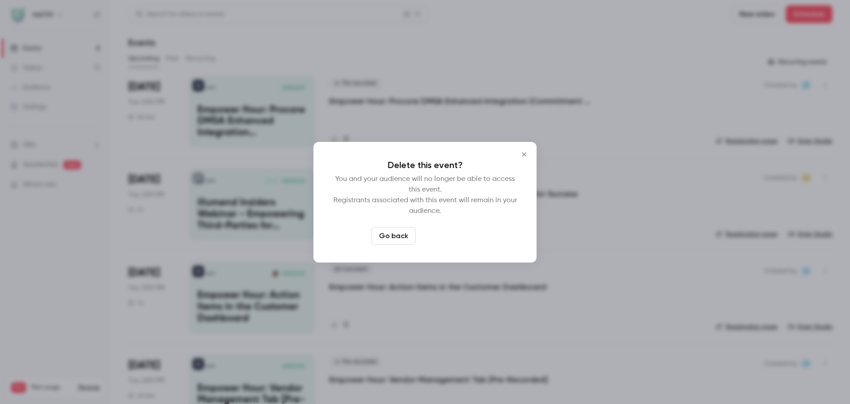
click at [462, 234] on button "Delete event" at bounding box center [448, 236] width 59 height 18
